Goal: Information Seeking & Learning: Learn about a topic

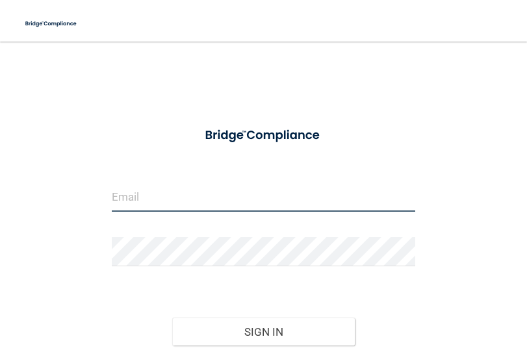
type input "[PERSON_NAME][EMAIL_ADDRESS][PERSON_NAME][DOMAIN_NAME]"
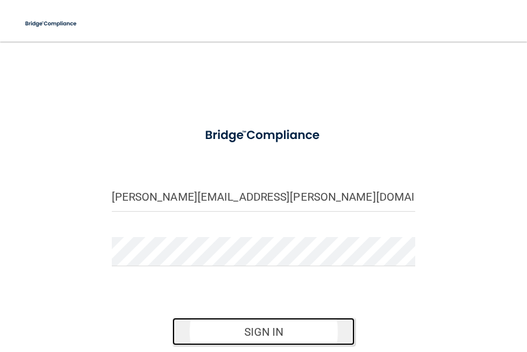
click at [249, 335] on button "Sign In" at bounding box center [263, 332] width 183 height 29
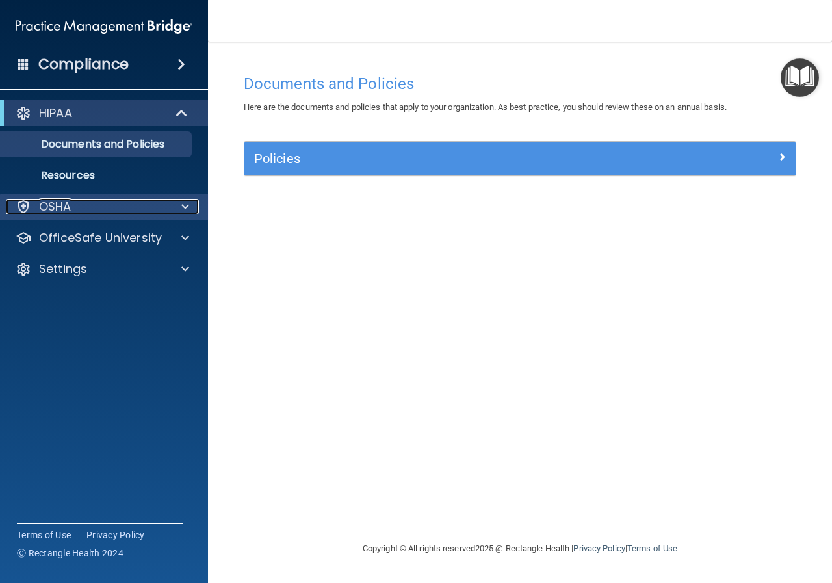
click at [180, 203] on div at bounding box center [183, 207] width 32 height 16
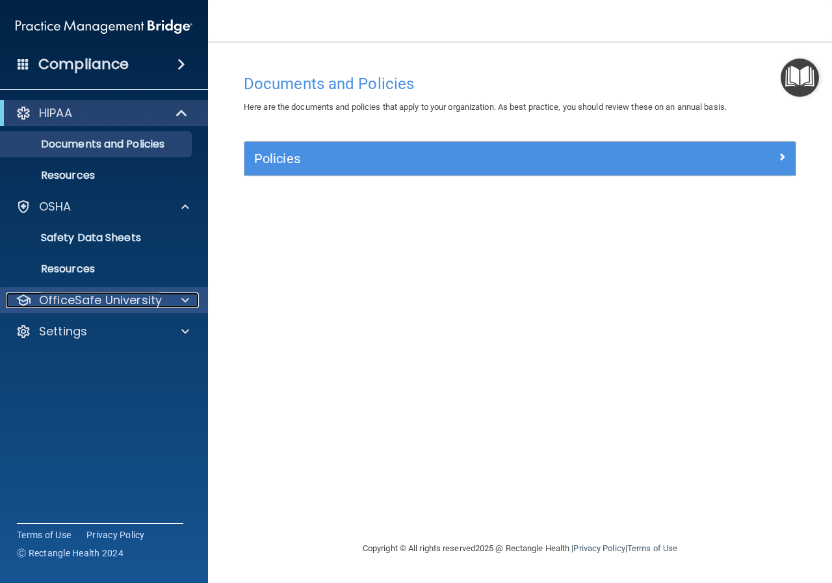
click at [181, 302] on div at bounding box center [183, 300] width 32 height 16
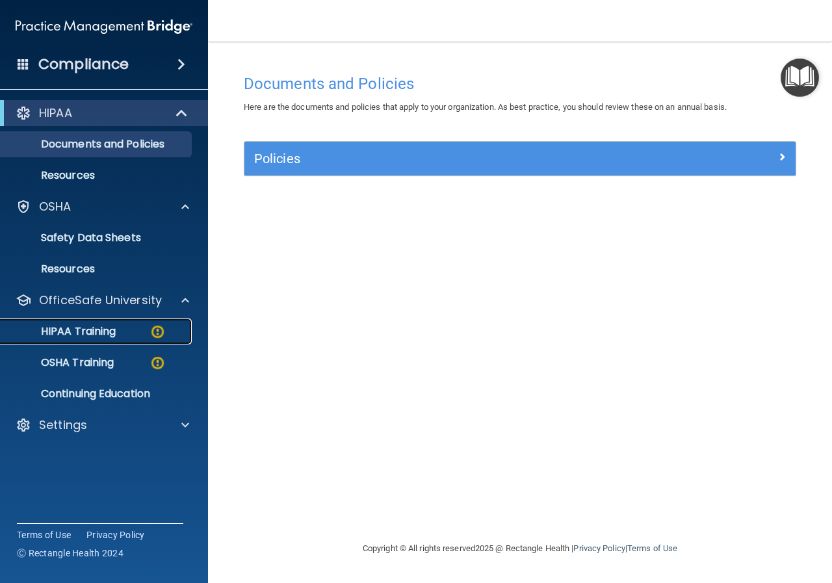
click at [144, 333] on div "HIPAA Training" at bounding box center [96, 331] width 177 height 13
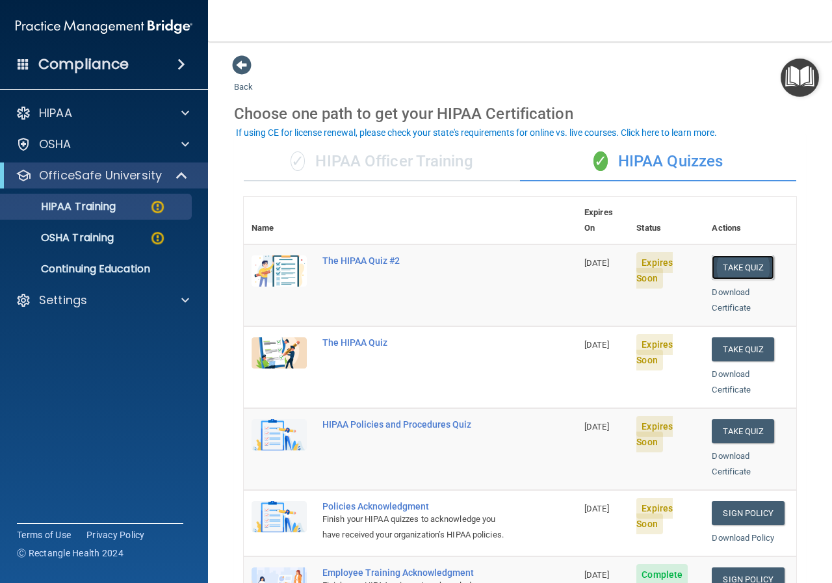
click at [526, 255] on button "Take Quiz" at bounding box center [743, 267] width 62 height 24
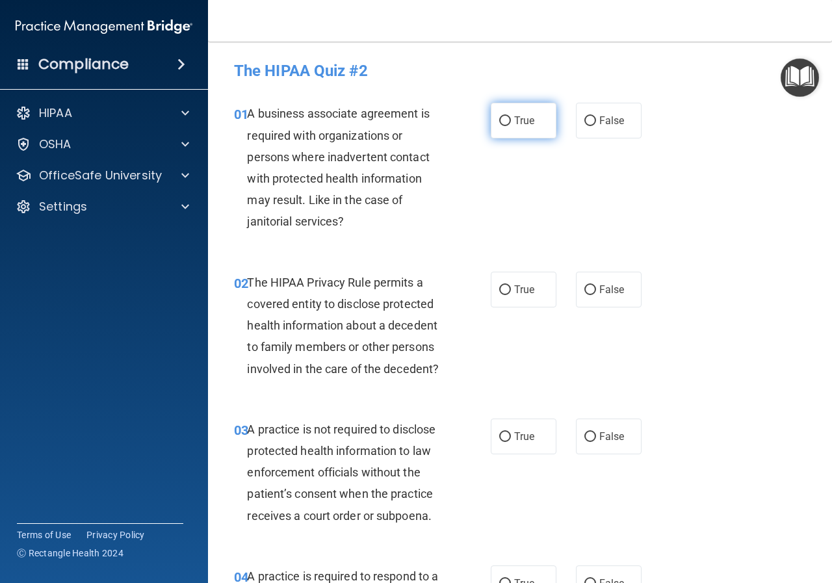
click at [499, 122] on input "True" at bounding box center [505, 121] width 12 height 10
radio input "true"
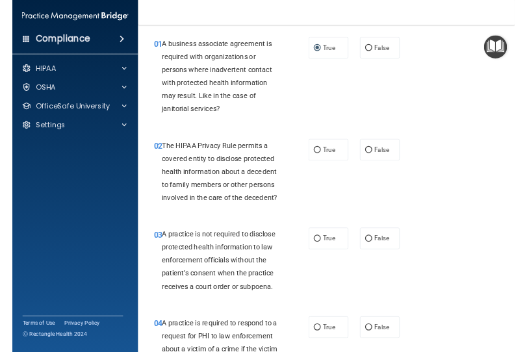
scroll to position [65, 0]
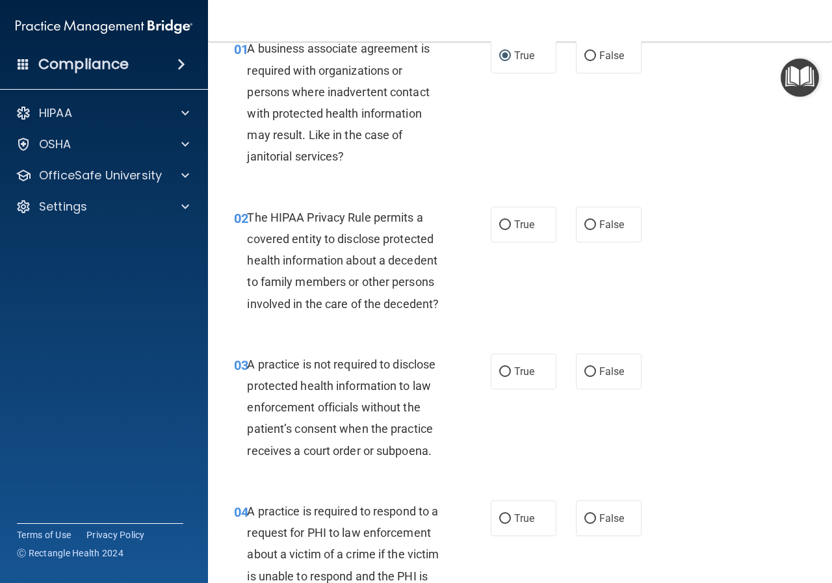
click at [446, 300] on div "The HIPAA Privacy Rule permits a covered entity to disclose protected health in…" at bounding box center [350, 261] width 207 height 108
click at [504, 224] on input "True" at bounding box center [505, 225] width 12 height 10
radio input "true"
